Goal: Task Accomplishment & Management: Manage account settings

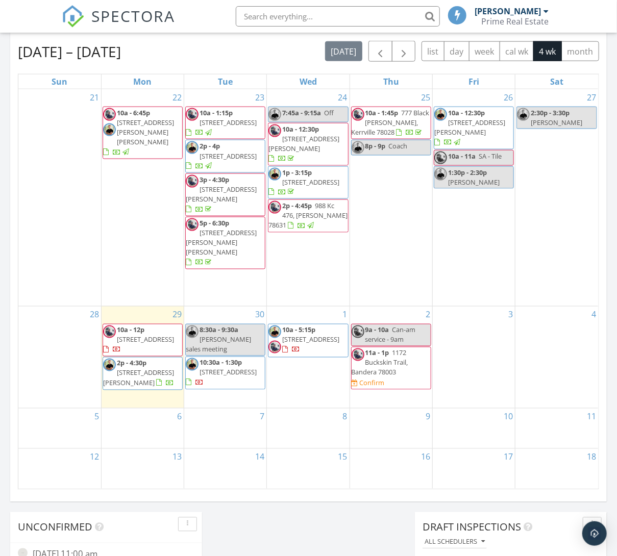
scroll to position [458, 0]
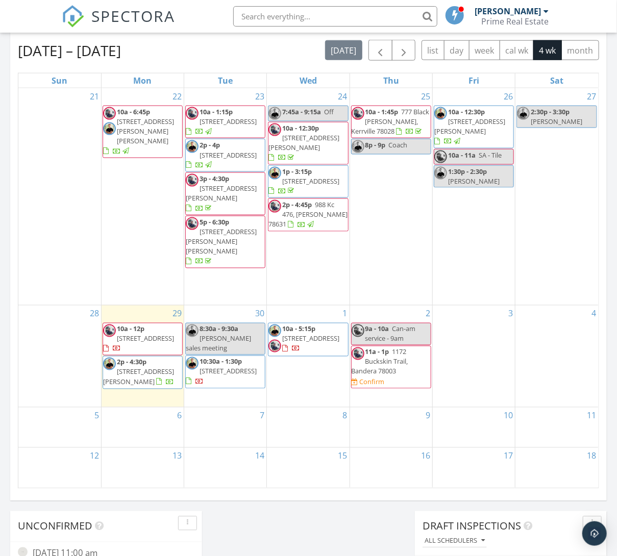
click at [251, 351] on div "30 8:30a - 9:30a Jaime S sales meeting 10:30a - 1:30p 132 Tall Timber Rd, Kerrv…" at bounding box center [225, 357] width 82 height 102
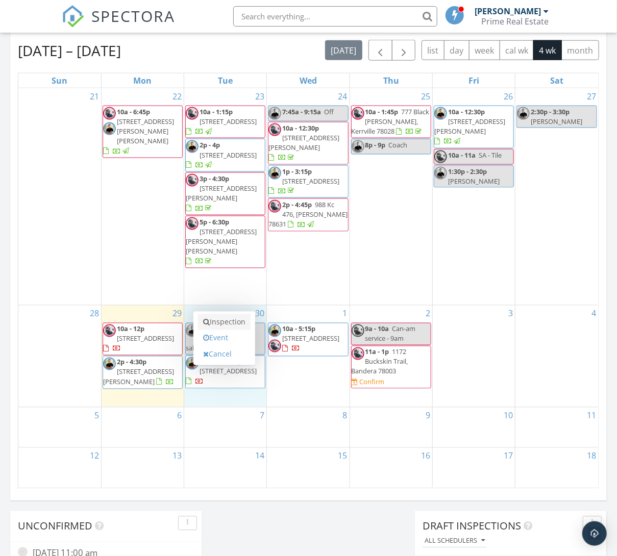
click at [239, 316] on link "Inspection" at bounding box center [224, 322] width 53 height 16
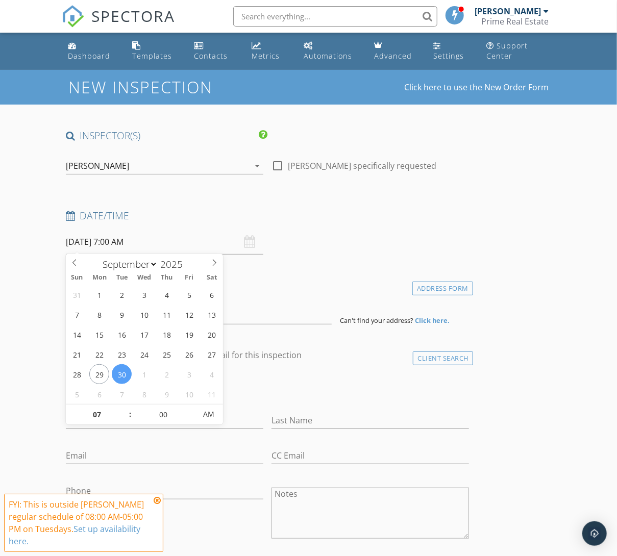
click at [116, 243] on input "[DATE] 7:00 AM" at bounding box center [165, 242] width 198 height 25
type input "08"
type input "[DATE] 8:00 AM"
click at [125, 406] on span at bounding box center [125, 410] width 7 height 10
type input "09"
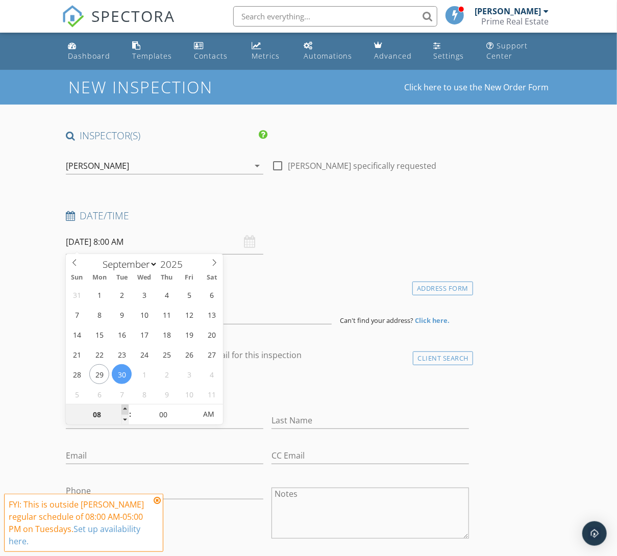
type input "[DATE] 9:00 AM"
click at [125, 406] on span at bounding box center [125, 410] width 7 height 10
type input "10"
type input "[DATE] 10:00 AM"
click at [125, 406] on span at bounding box center [125, 410] width 7 height 10
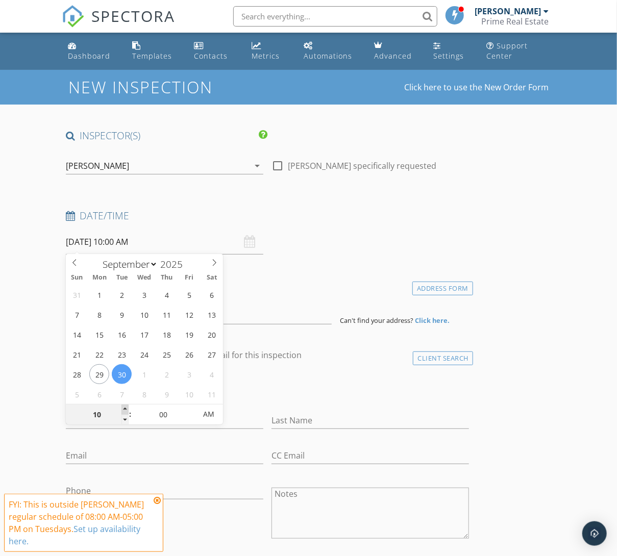
type input "11"
type input "[DATE] 11:00 AM"
click at [125, 406] on span at bounding box center [125, 410] width 7 height 10
type input "12"
type input "[DATE] 12:00 PM"
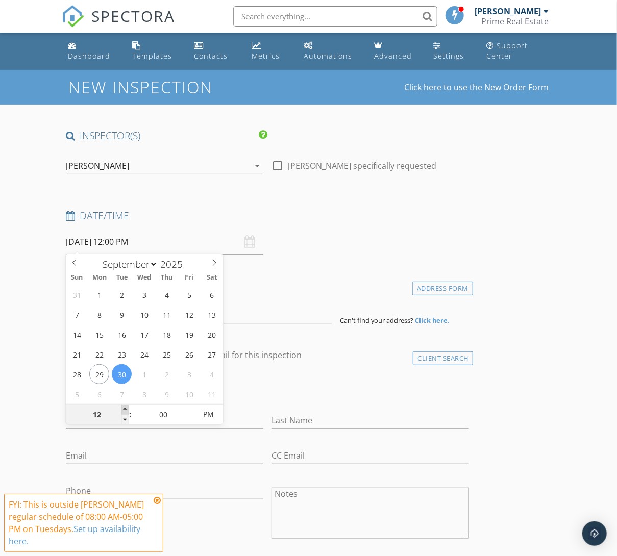
click at [125, 406] on span at bounding box center [125, 410] width 7 height 10
type input "01"
type input "[DATE] 1:00 PM"
click at [125, 406] on span at bounding box center [125, 410] width 7 height 10
type input "02"
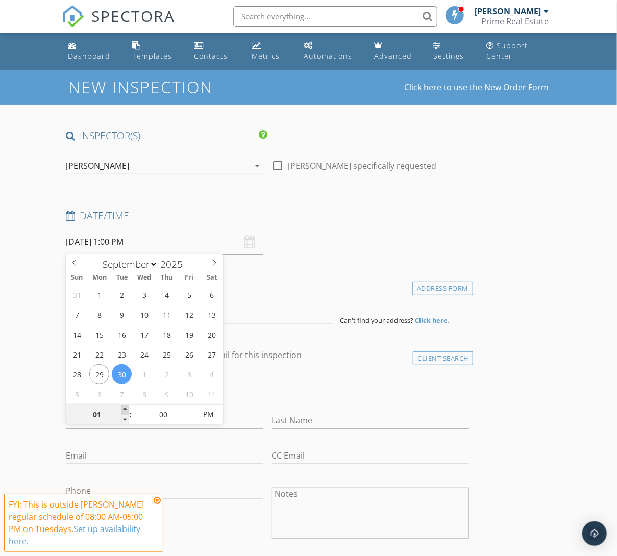
type input "[DATE] 2:00 PM"
click at [125, 406] on span at bounding box center [125, 410] width 7 height 10
type input "03"
type input "09/30/2025 3:00 PM"
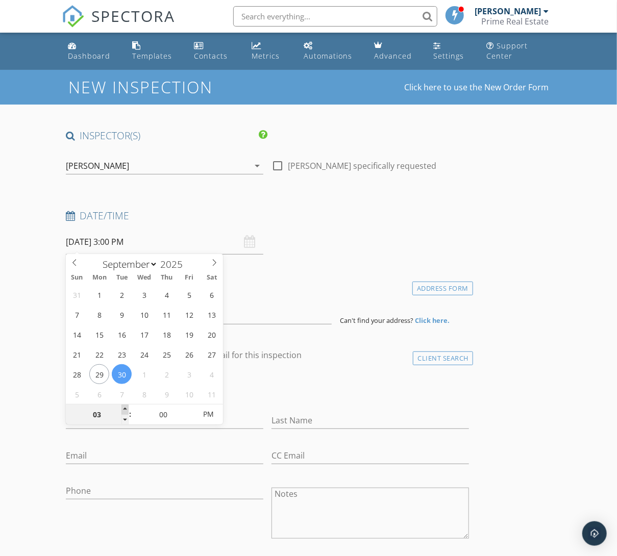
click at [125, 406] on span at bounding box center [125, 410] width 7 height 10
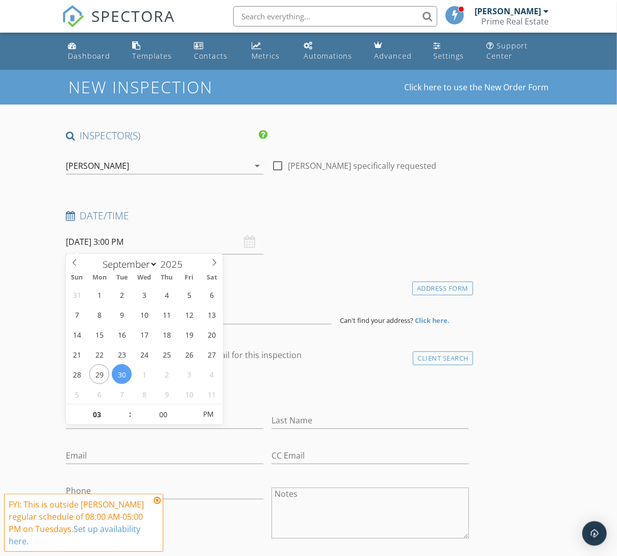
click at [342, 386] on div "check_box_outline_blank Client is a Company/Organization" at bounding box center [267, 391] width 403 height 27
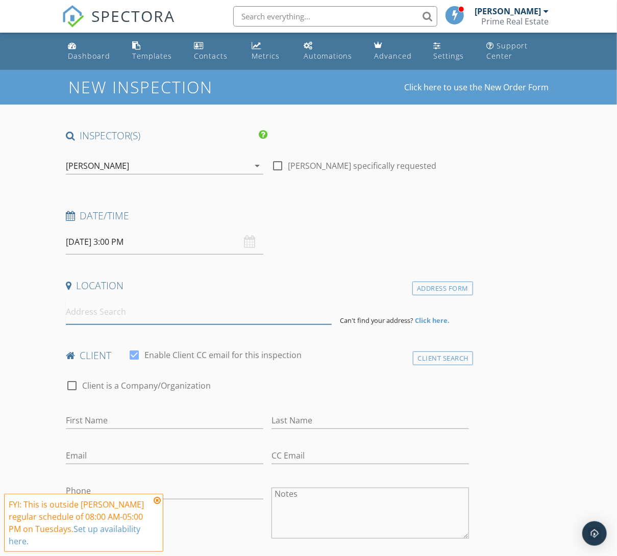
click at [243, 320] on input at bounding box center [199, 312] width 266 height 25
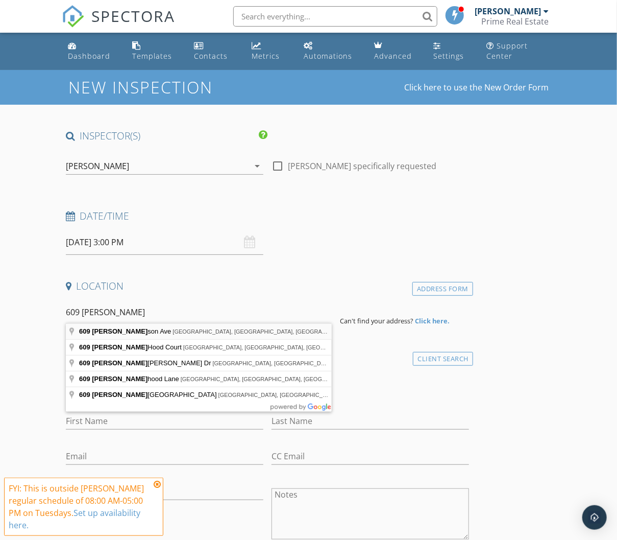
type input "609 Robinson Ave, Kerrville, TX, USA"
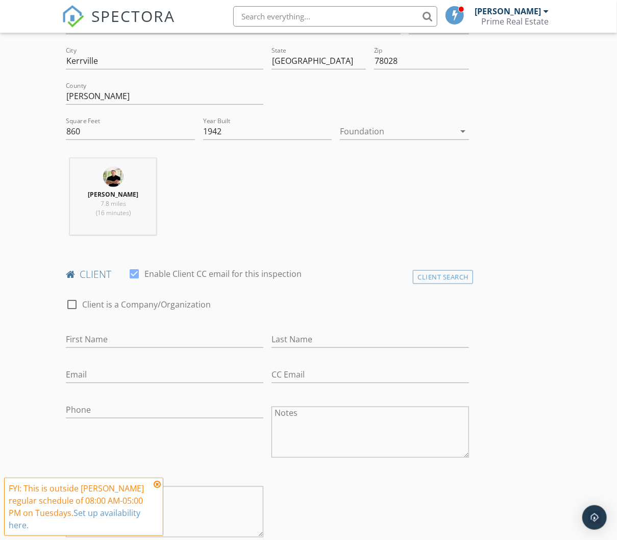
scroll to position [291, 0]
click at [381, 123] on div at bounding box center [397, 131] width 115 height 16
drag, startPoint x: 352, startPoint y: 206, endPoint x: 346, endPoint y: 212, distance: 7.9
click at [352, 206] on div "Crawlspace" at bounding box center [404, 206] width 113 height 12
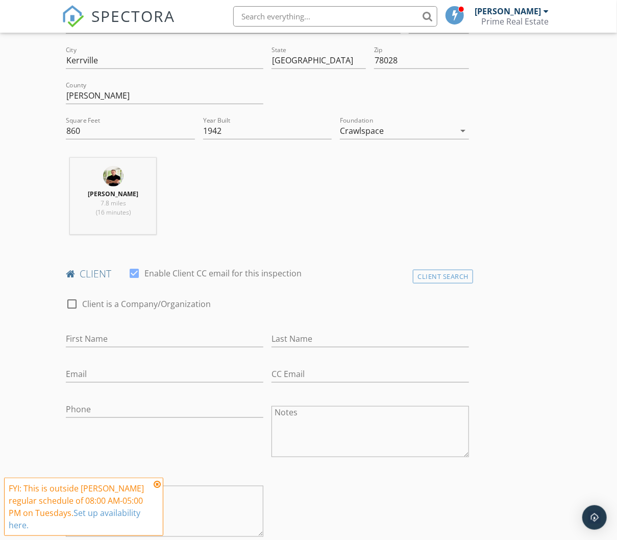
scroll to position [426, 0]
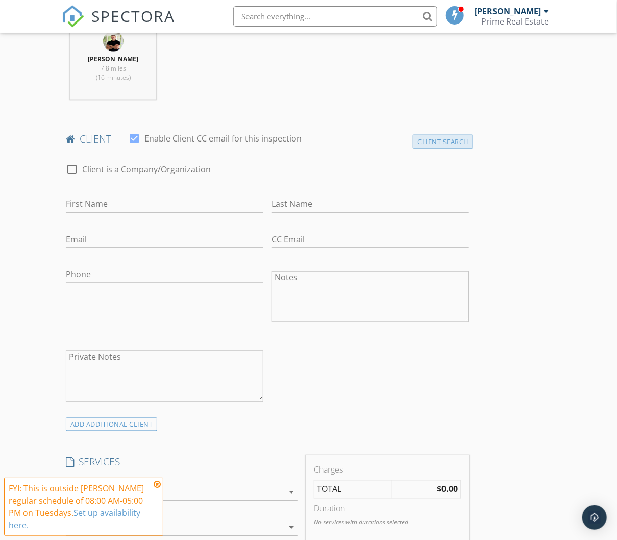
click at [452, 138] on div "Client Search" at bounding box center [443, 142] width 60 height 14
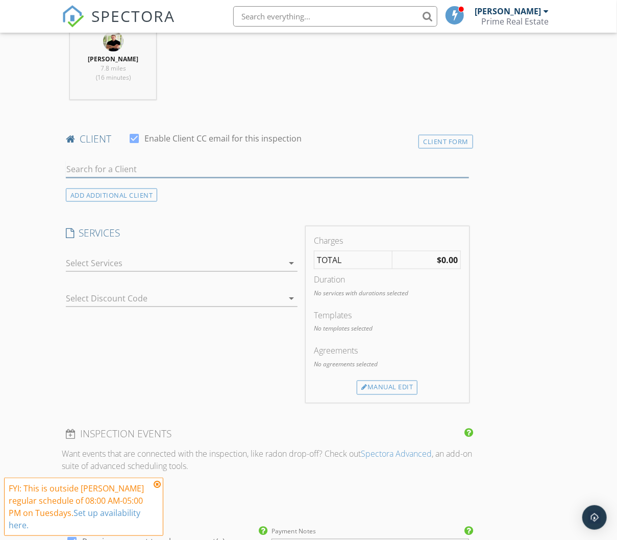
click at [110, 166] on input "text" at bounding box center [267, 169] width 403 height 17
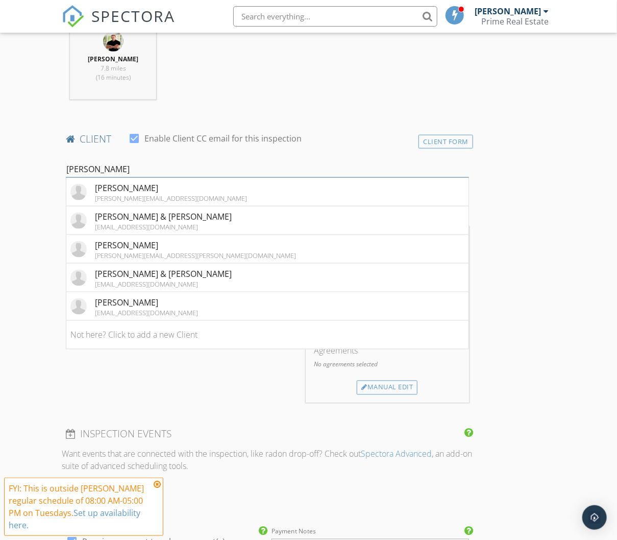
type input "tina k"
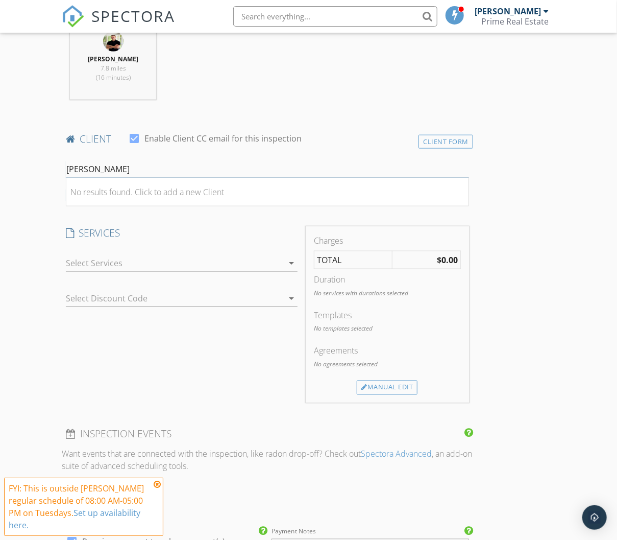
drag, startPoint x: 55, startPoint y: 163, endPoint x: -4, endPoint y: 158, distance: 58.9
click at [0, 158] on html "SPECTORA JT Aspra Prime Real Estate Role: Inspector Dashboard New Inspection In…" at bounding box center [308, 448] width 617 height 1748
click at [450, 138] on div "Client Form" at bounding box center [446, 142] width 55 height 14
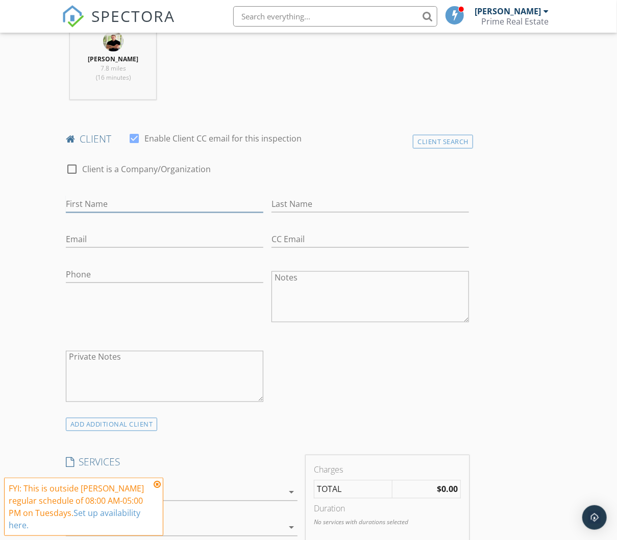
drag, startPoint x: 85, startPoint y: 200, endPoint x: 93, endPoint y: 203, distance: 8.2
type input "[PERSON_NAME]"
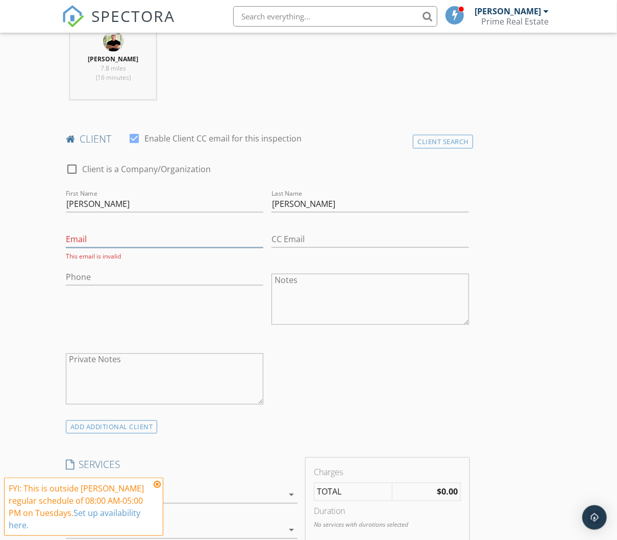
click at [79, 236] on input "Email" at bounding box center [165, 239] width 198 height 17
paste input "[EMAIL_ADDRESS][DOMAIN_NAME]"
type input "[EMAIL_ADDRESS][DOMAIN_NAME]"
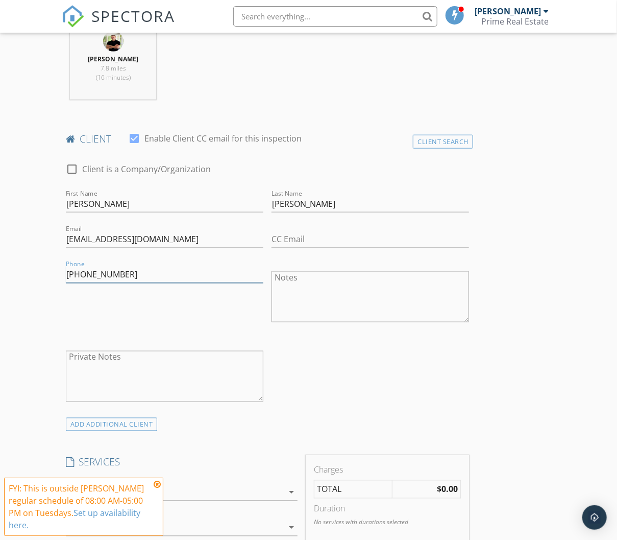
type input "[PHONE_NUMBER]"
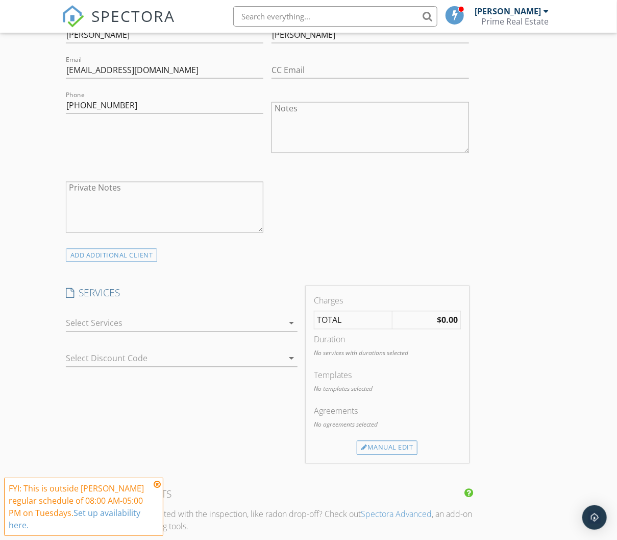
scroll to position [648, 0]
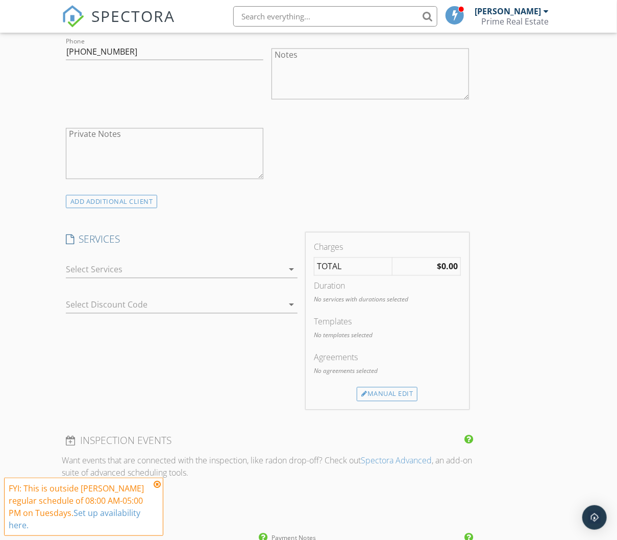
click at [294, 263] on icon "arrow_drop_down" at bounding box center [291, 269] width 12 height 12
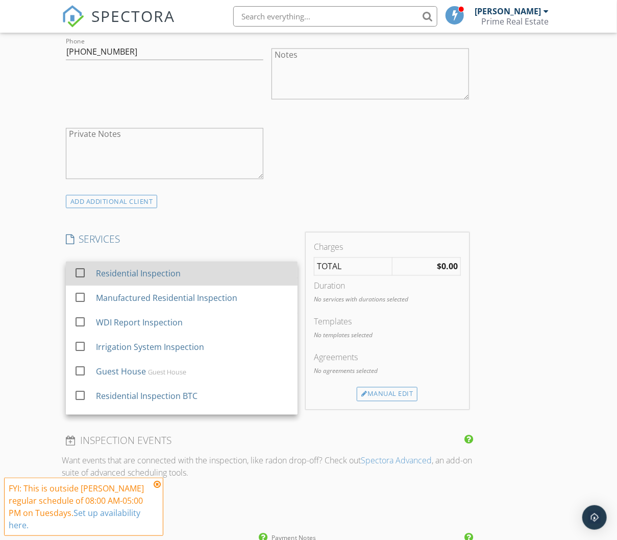
click at [77, 270] on div at bounding box center [79, 272] width 17 height 17
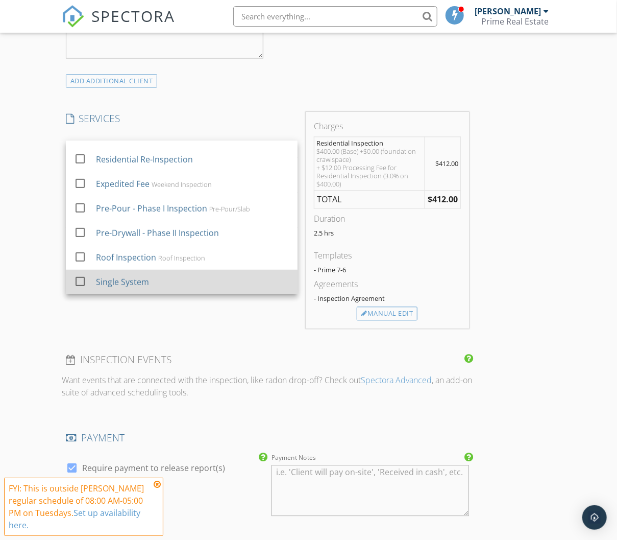
scroll to position [165, 0]
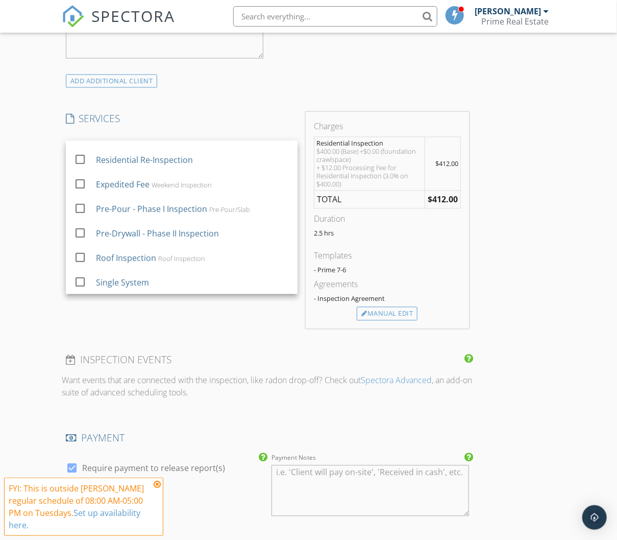
click at [528, 321] on div "INSPECTOR(S) check_box JT Aspra PRIMARY check_box_outline_blank Bear Aspra JT A…" at bounding box center [309, 291] width 494 height 1863
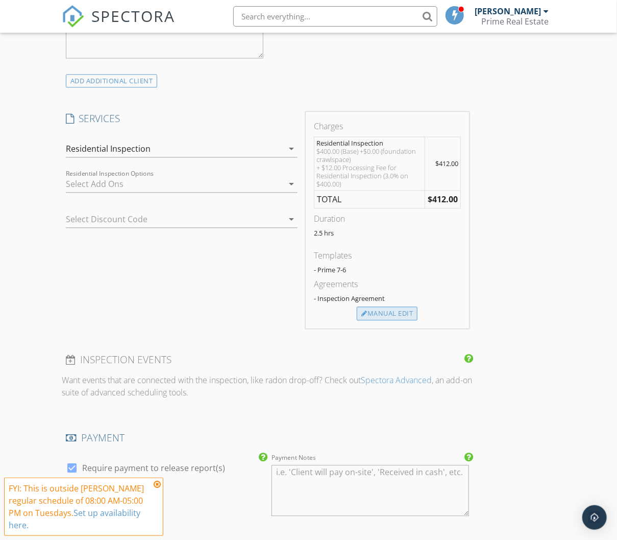
click at [382, 306] on div "Manual Edit" at bounding box center [387, 313] width 61 height 14
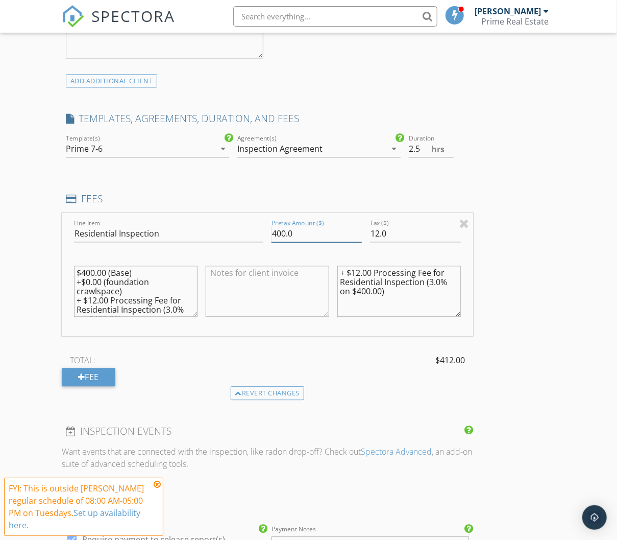
drag, startPoint x: 298, startPoint y: 230, endPoint x: 210, endPoint y: 217, distance: 89.2
click at [232, 219] on div "Line Item Residential Inspection Pretax Amount ($) 400.0 Tax ($) 12.0 $400.00 (…" at bounding box center [267, 274] width 411 height 123
type input "375"
click at [421, 236] on input "12.0" at bounding box center [415, 233] width 90 height 17
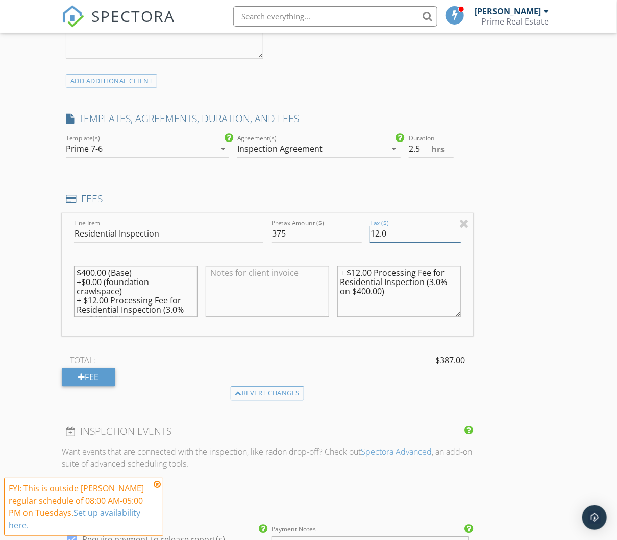
drag, startPoint x: 417, startPoint y: 234, endPoint x: 299, endPoint y: 210, distance: 120.4
click at [307, 213] on div "Line Item Residential Inspection Pretax Amount ($) 375 Tax ($) 12.0 $400.00 (Ba…" at bounding box center [267, 274] width 411 height 123
type input "11.25"
click at [572, 295] on div "New Inspection Click here to use the New Order Form INSPECTOR(S) check_box JT A…" at bounding box center [308, 310] width 617 height 2019
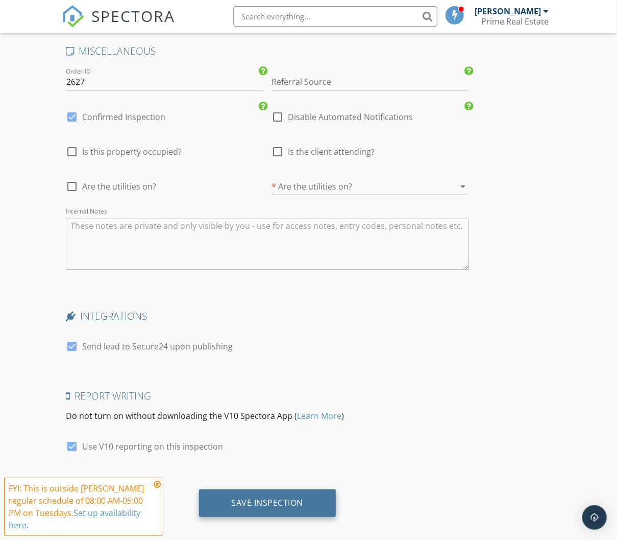
scroll to position [1539, 0]
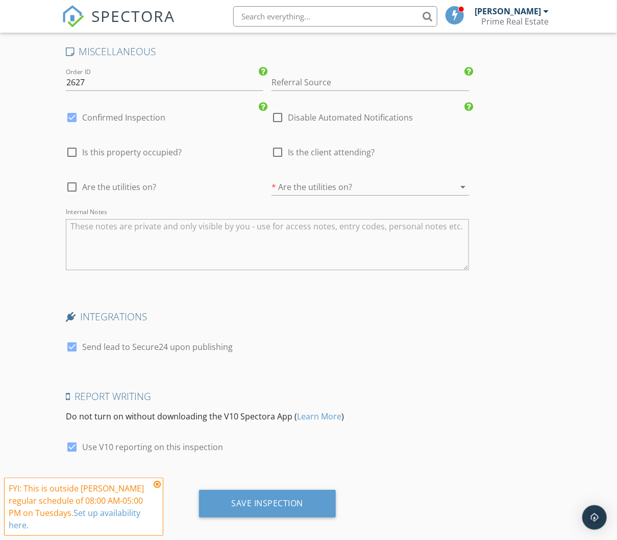
click at [139, 258] on textarea "Internal Notes" at bounding box center [267, 244] width 403 height 51
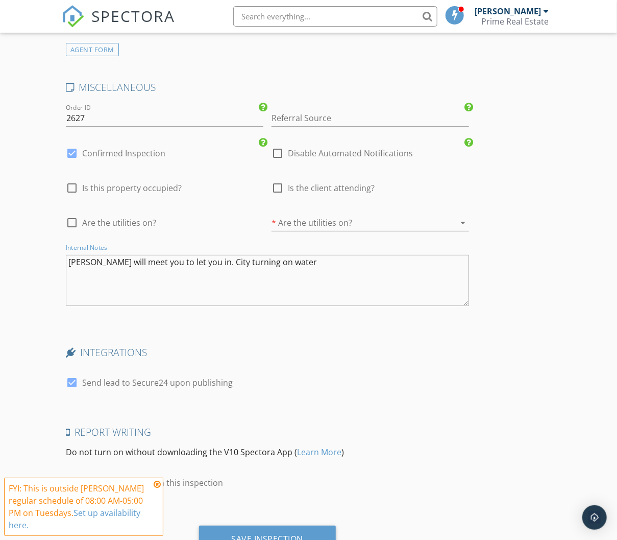
scroll to position [1503, 0]
type textarea "Linda will meet you to let you in. City turning on water"
click at [437, 474] on div "Report Writing Do not turn on without downloading the V10 Spectora App ( Learn …" at bounding box center [267, 464] width 411 height 76
drag, startPoint x: 312, startPoint y: 522, endPoint x: 336, endPoint y: 519, distance: 24.2
click at [314, 526] on div "Save Inspection" at bounding box center [267, 540] width 137 height 28
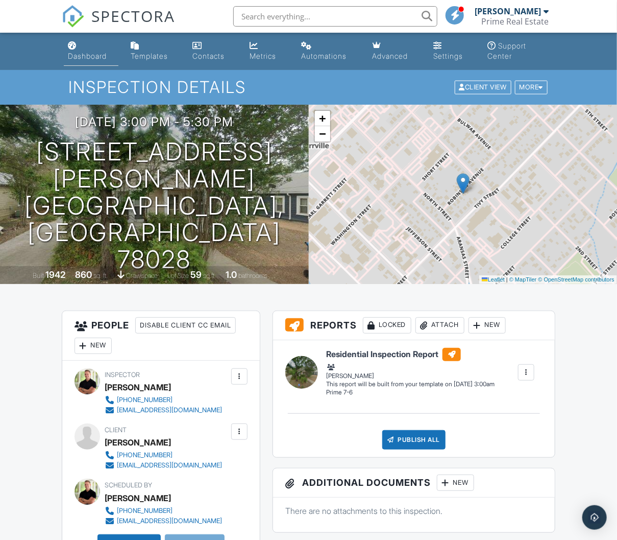
click at [90, 56] on div "Dashboard" at bounding box center [87, 56] width 39 height 9
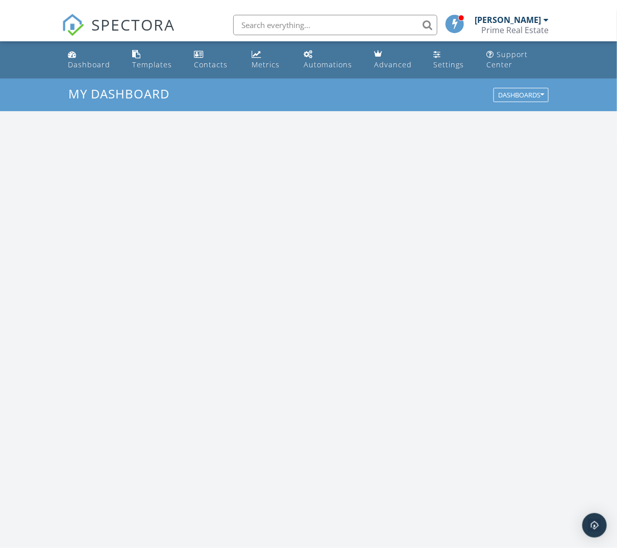
scroll to position [930, 618]
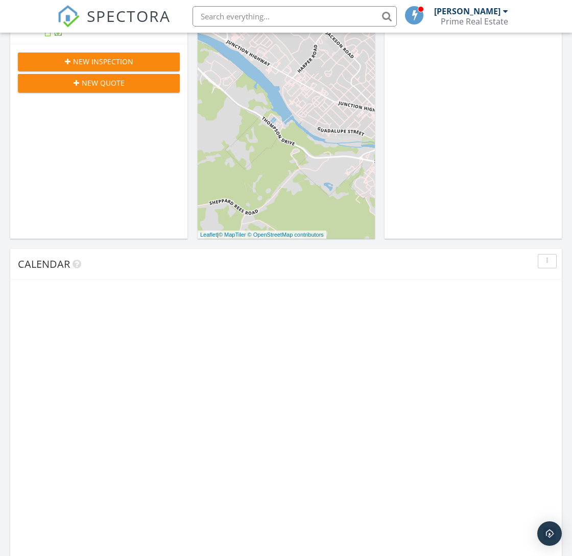
scroll to position [476, 0]
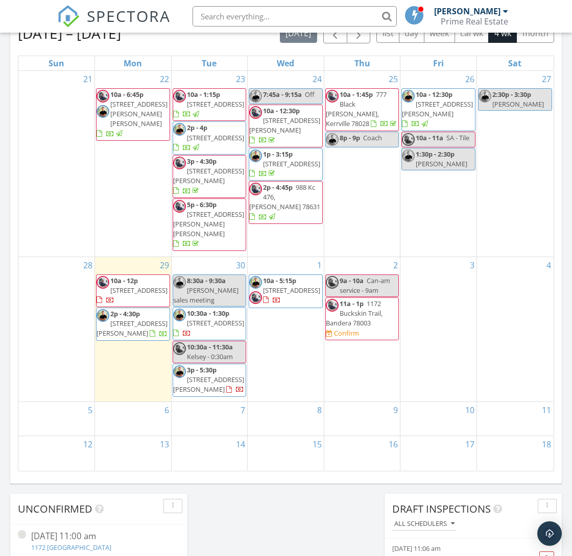
click at [281, 295] on span "[STREET_ADDRESS]" at bounding box center [291, 290] width 57 height 9
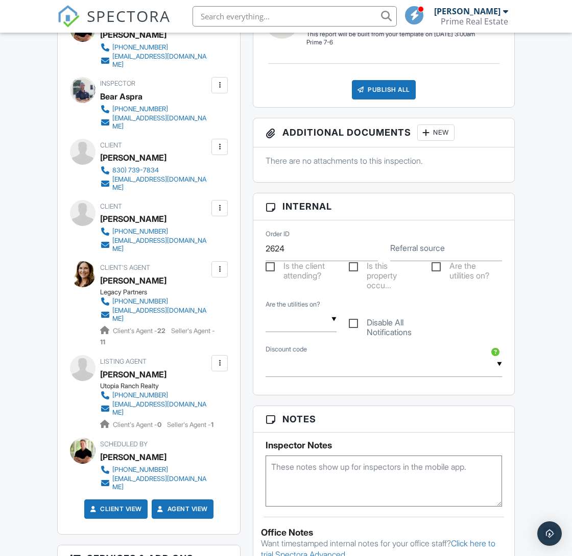
scroll to position [351, 0]
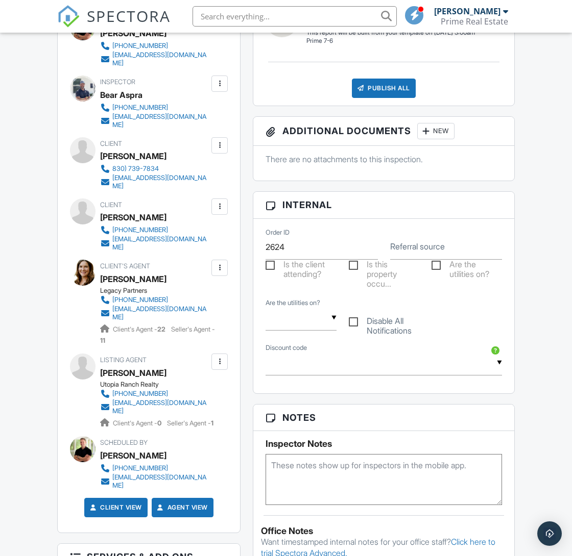
click at [323, 494] on textarea at bounding box center [383, 479] width 236 height 51
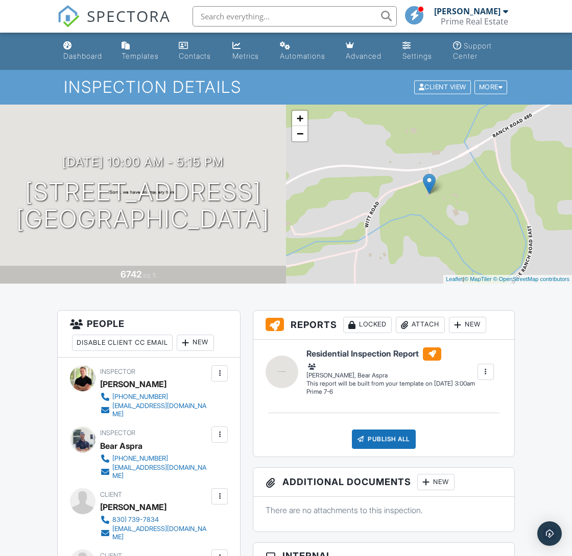
scroll to position [0, 0]
type textarea "Listing Agent will be there to open"
click at [98, 52] on div "Dashboard" at bounding box center [82, 56] width 39 height 9
click at [0, 0] on div at bounding box center [0, 0] width 0 height 0
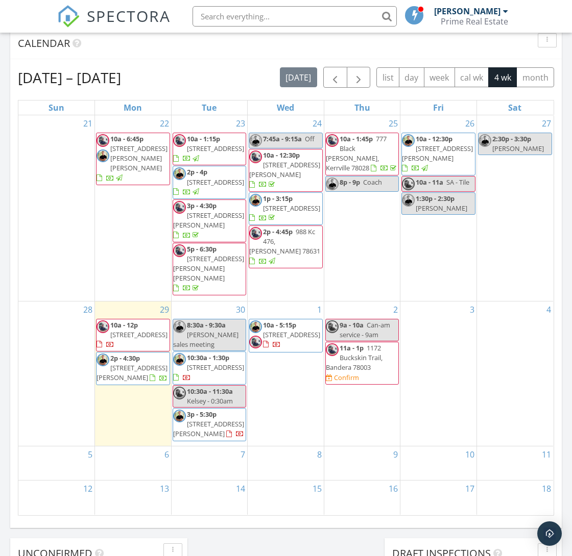
scroll to position [642, 0]
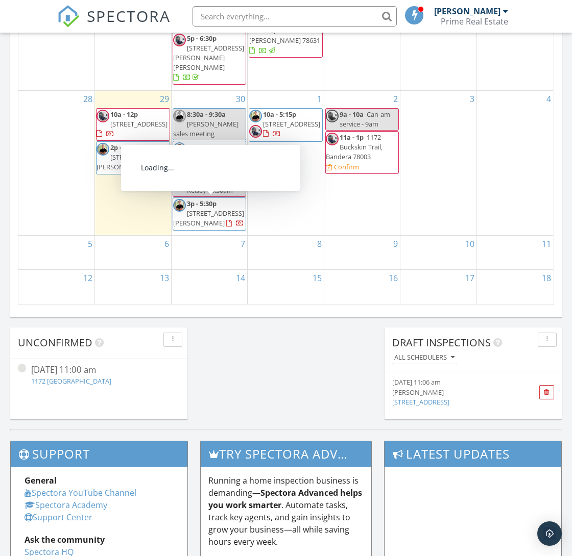
click at [207, 209] on span "[STREET_ADDRESS][PERSON_NAME]" at bounding box center [208, 218] width 71 height 19
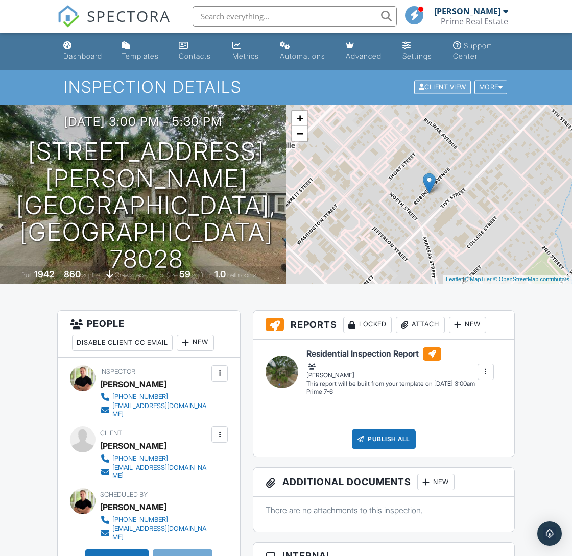
click at [444, 87] on div "Client View" at bounding box center [442, 88] width 57 height 14
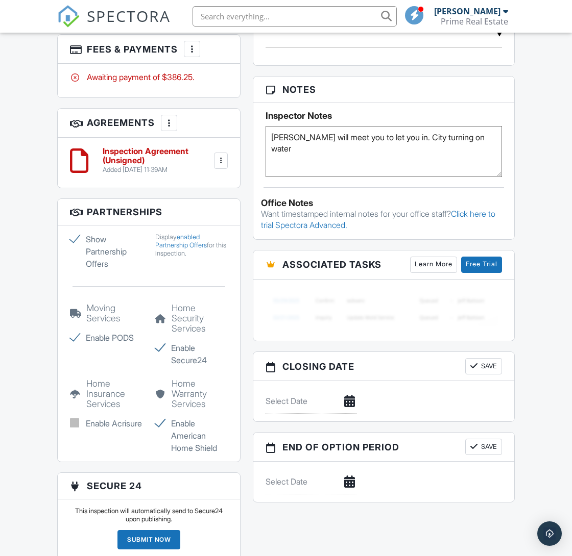
scroll to position [625, 0]
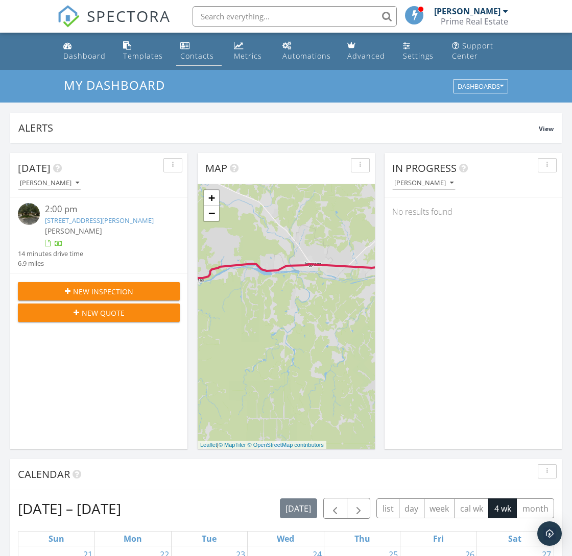
click at [192, 57] on div "Contacts" at bounding box center [197, 56] width 34 height 10
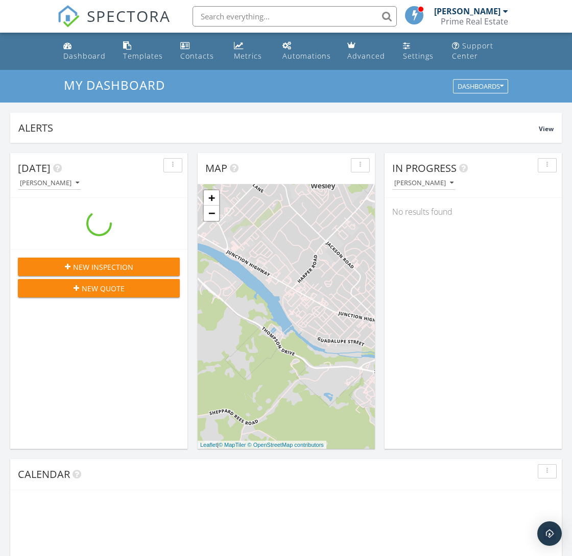
scroll to position [930, 572]
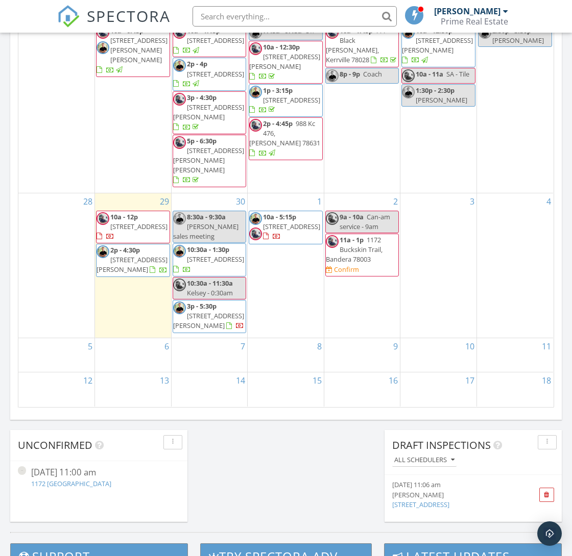
scroll to position [603, 0]
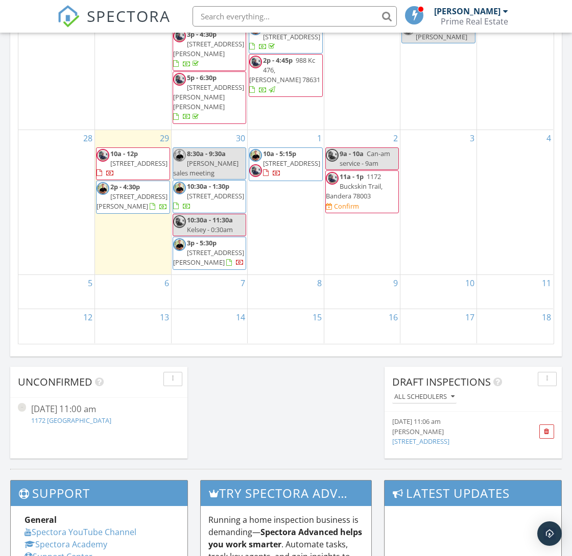
click at [223, 248] on span "[STREET_ADDRESS][PERSON_NAME]" at bounding box center [208, 257] width 71 height 19
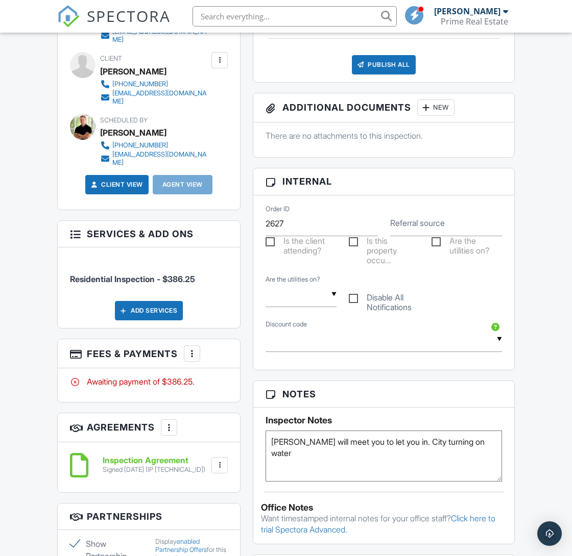
scroll to position [375, 0]
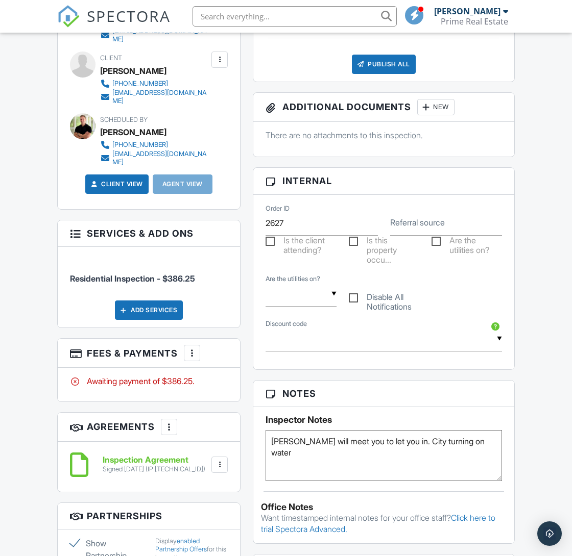
click at [488, 452] on textarea "[PERSON_NAME] will meet you to let you in. City turning on water" at bounding box center [383, 455] width 236 height 51
type textarea "[PERSON_NAME] will meet you to let you in. City turning on water, [PERSON_NAME]…"
click at [532, 425] on div "Dashboard Templates Contacts Metrics Automations Advanced Settings Support Cent…" at bounding box center [286, 422] width 572 height 1530
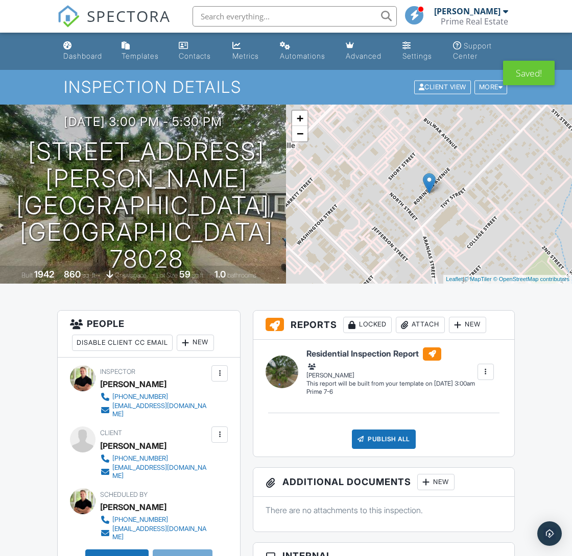
scroll to position [0, 0]
